Goal: Navigation & Orientation: Find specific page/section

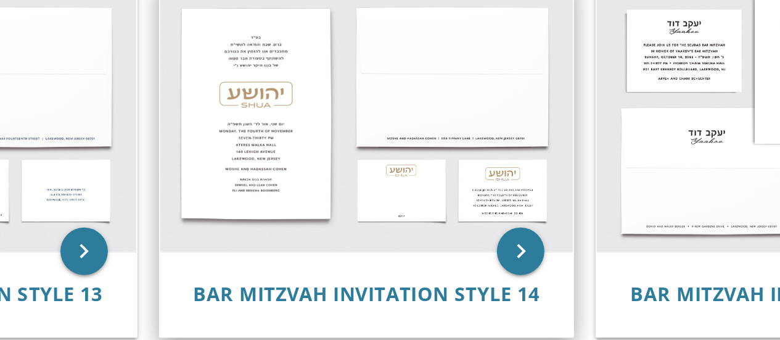
scroll to position [990, 0]
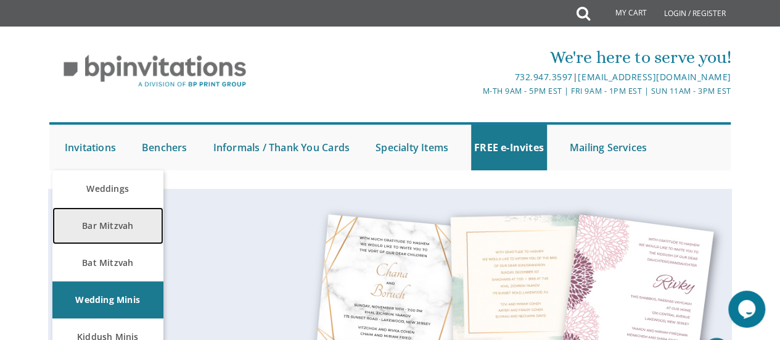
click at [109, 233] on link "Bar Mitzvah" at bounding box center [107, 225] width 111 height 37
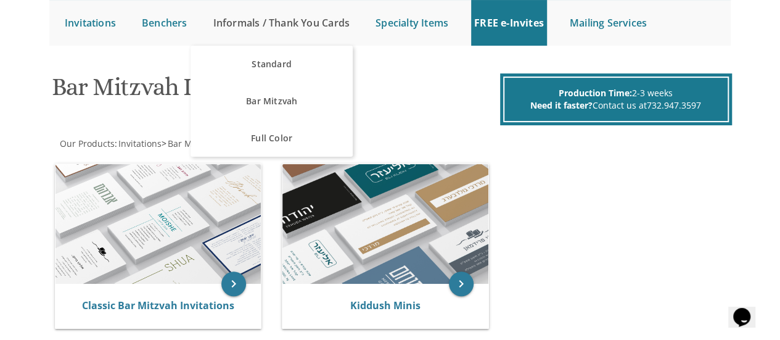
scroll to position [177, 0]
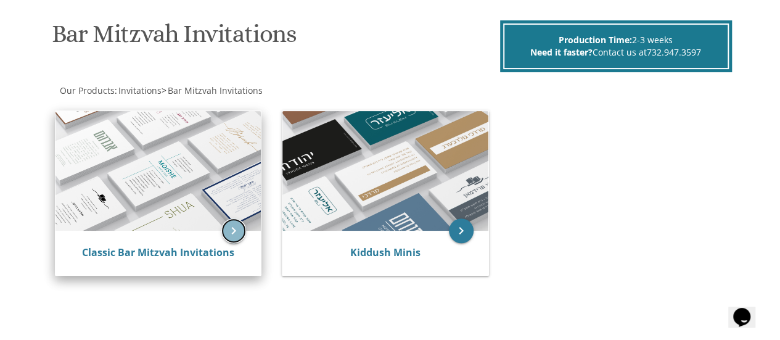
click at [230, 232] on icon "keyboard_arrow_right" at bounding box center [233, 230] width 25 height 25
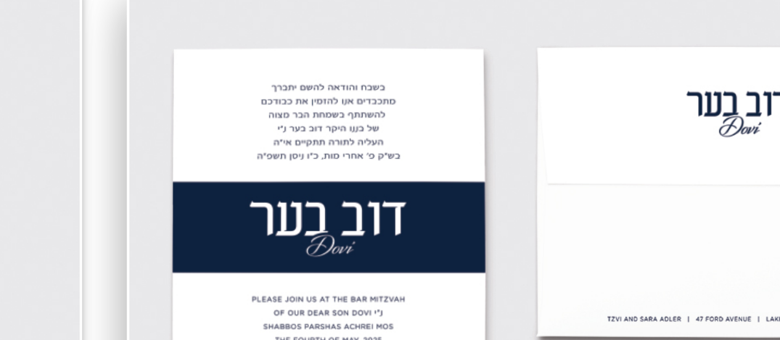
scroll to position [1170, 0]
